Goal: Share content: Share content

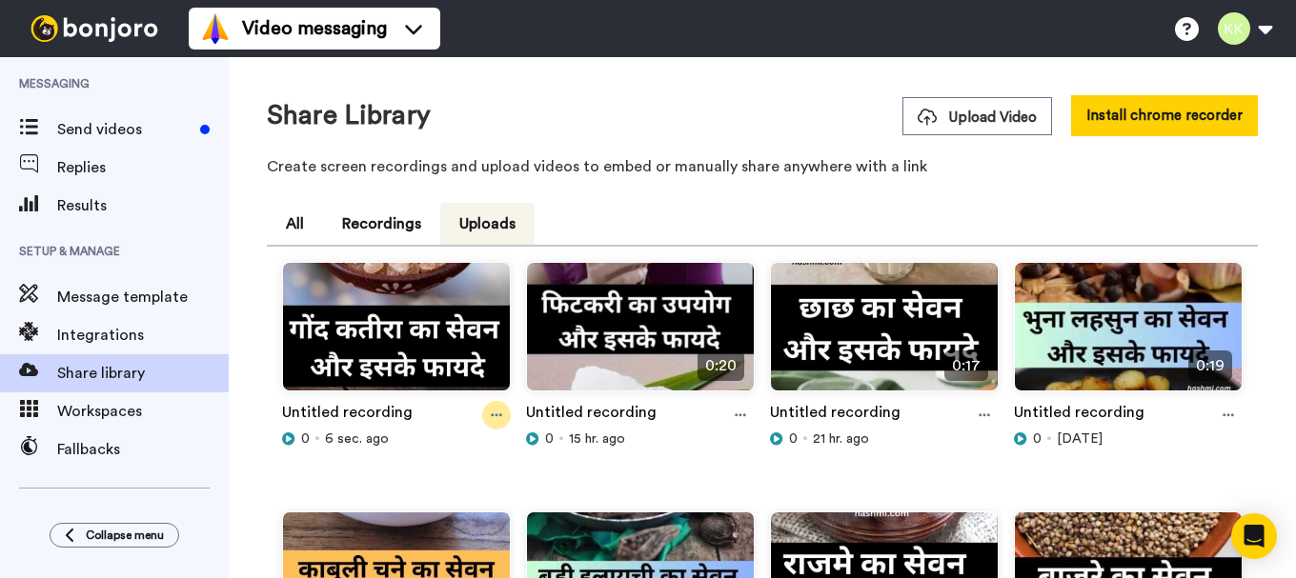
click at [493, 416] on icon at bounding box center [496, 416] width 11 height 3
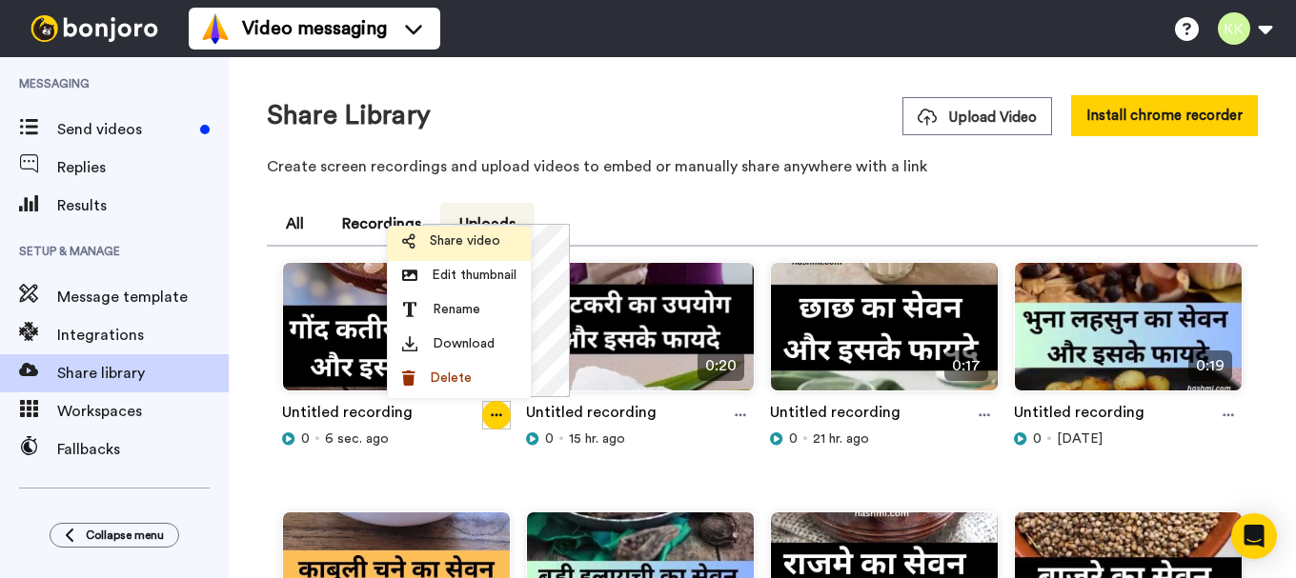
click at [465, 232] on li "Share video" at bounding box center [459, 244] width 143 height 34
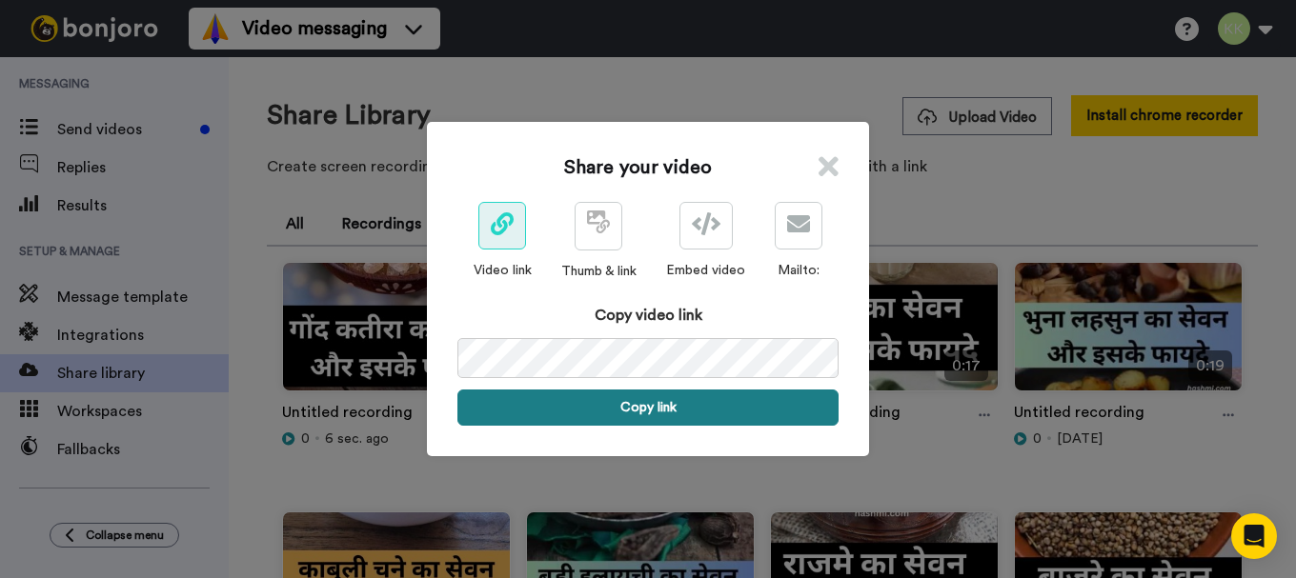
click at [640, 402] on button "Copy link" at bounding box center [647, 408] width 381 height 36
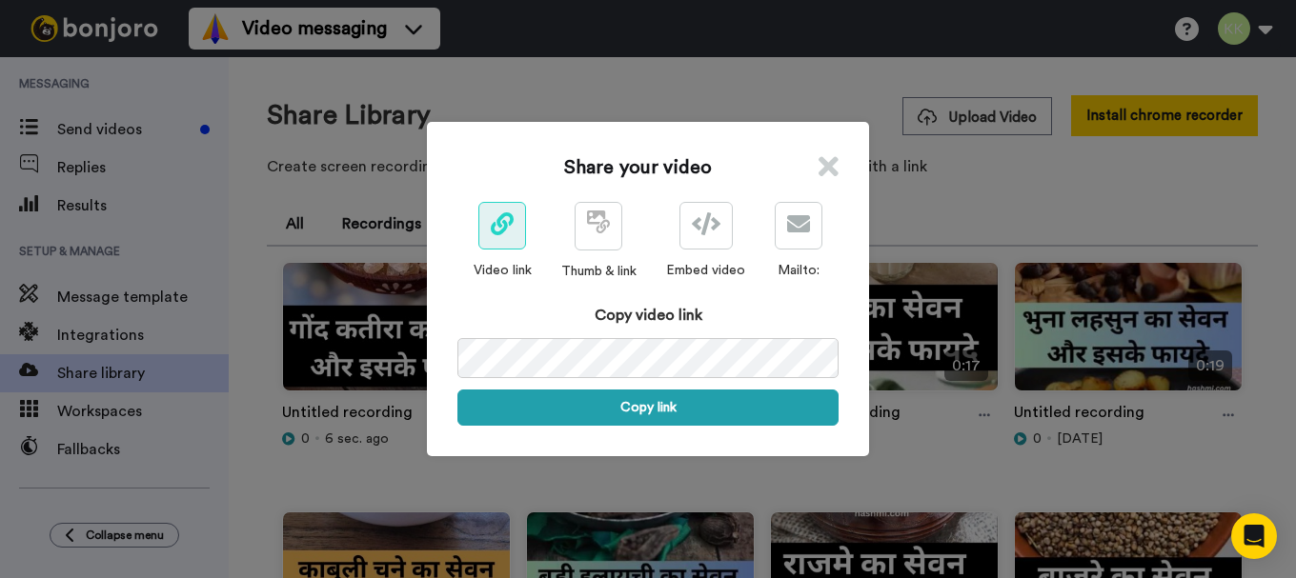
scroll to position [0, 91]
